Goal: Navigation & Orientation: Find specific page/section

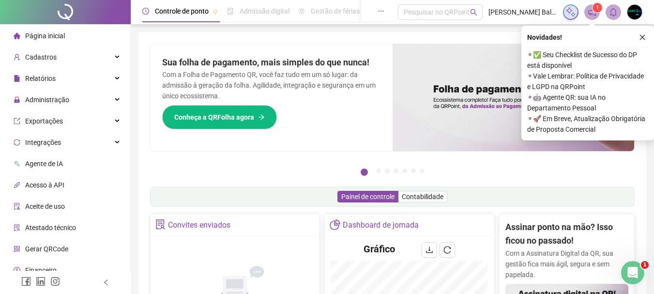
scroll to position [145, 0]
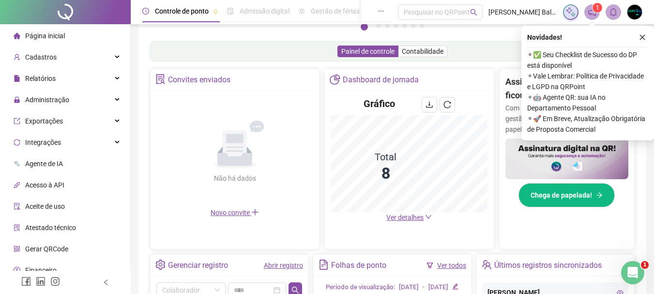
click at [412, 216] on span "Ver detalhes" at bounding box center [404, 218] width 37 height 8
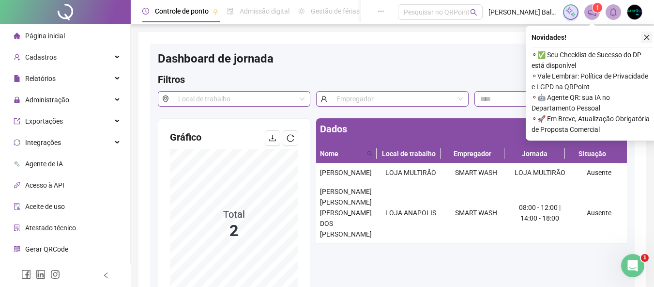
click at [649, 36] on icon "close" at bounding box center [647, 37] width 7 height 7
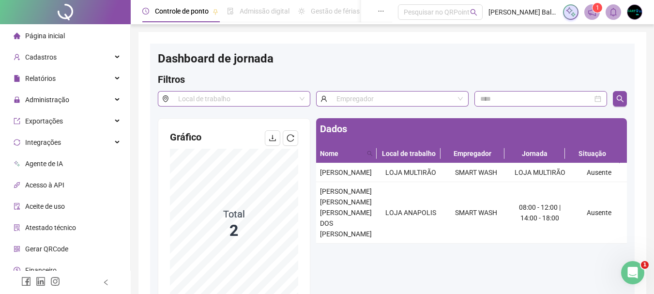
click at [71, 33] on li "Página inicial" at bounding box center [65, 35] width 126 height 19
